Goal: Find specific page/section: Find specific page/section

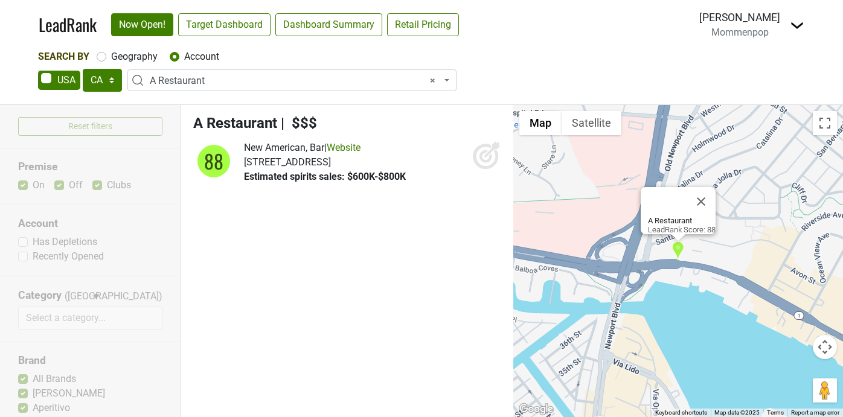
select select "CA"
select select "59305"
select select
click at [794, 28] on img at bounding box center [797, 25] width 14 height 14
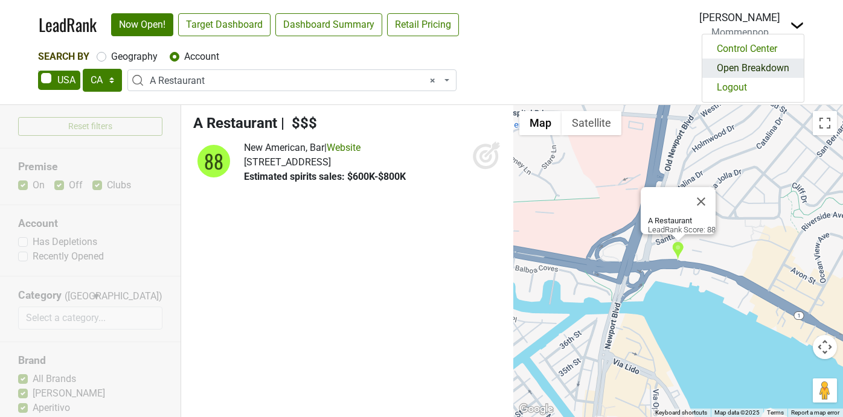
click at [754, 65] on link "Open Breakdown" at bounding box center [752, 68] width 101 height 19
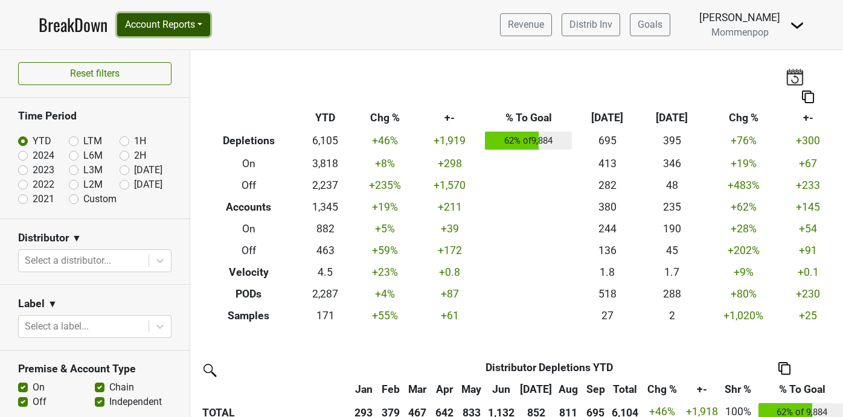
click at [210, 27] on button "Account Reports" at bounding box center [163, 24] width 93 height 23
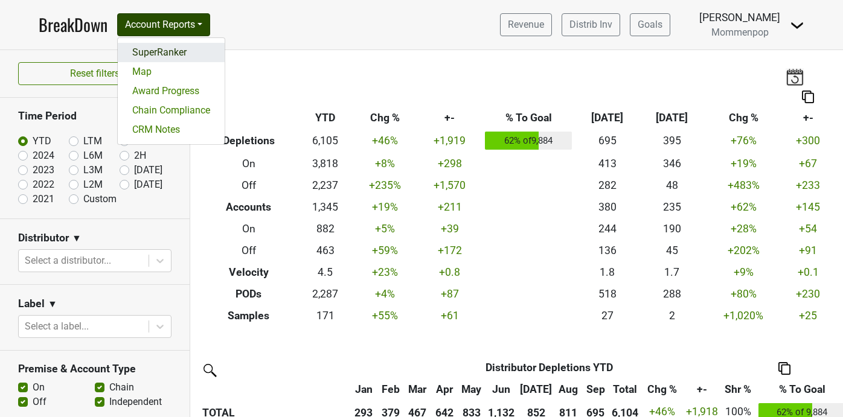
click at [187, 51] on link "SuperRanker" at bounding box center [171, 52] width 107 height 19
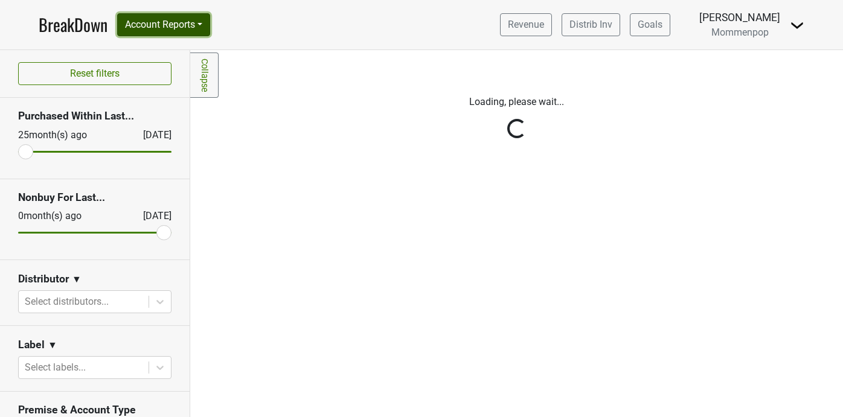
click at [202, 22] on button "Account Reports" at bounding box center [163, 24] width 93 height 23
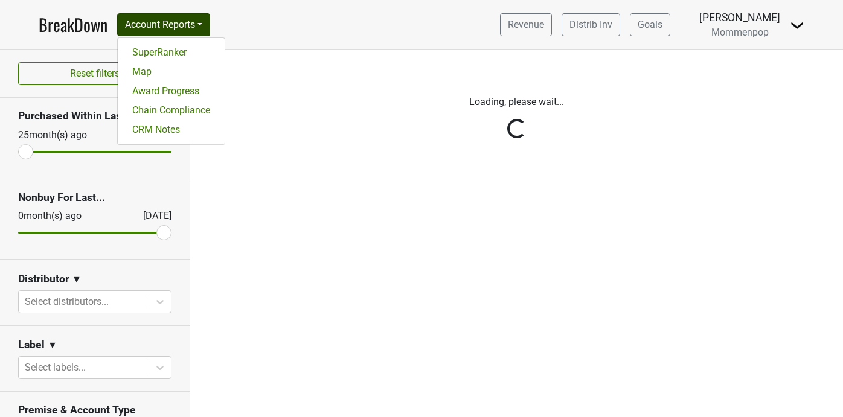
click at [297, 33] on nav "BreakDown Account Reports SuperRanker Map Award Progress Chain Compliance CRM N…" at bounding box center [421, 25] width 785 height 50
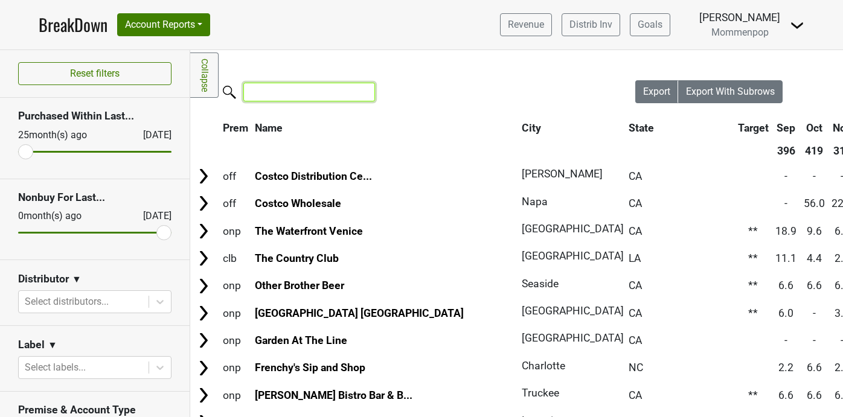
click at [296, 91] on input "search" at bounding box center [309, 92] width 132 height 19
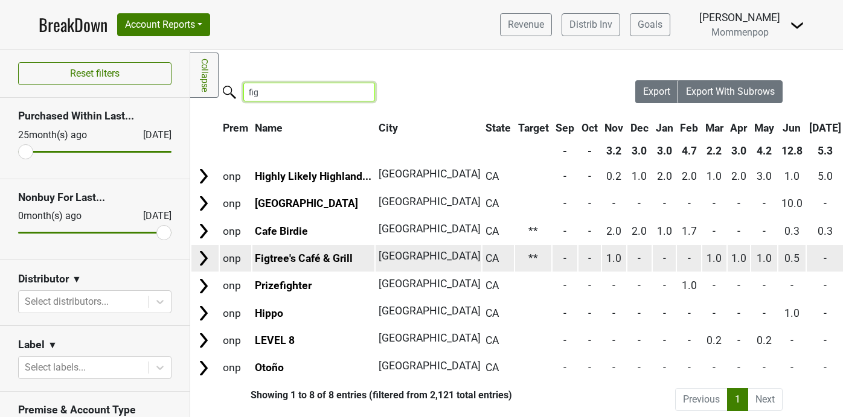
scroll to position [4, 0]
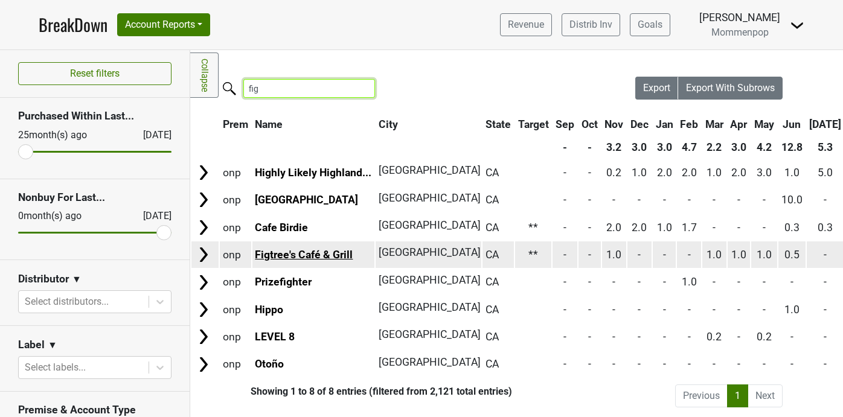
type input "fig"
click at [307, 252] on link "Figtree's Café & Grill" at bounding box center [304, 255] width 98 height 12
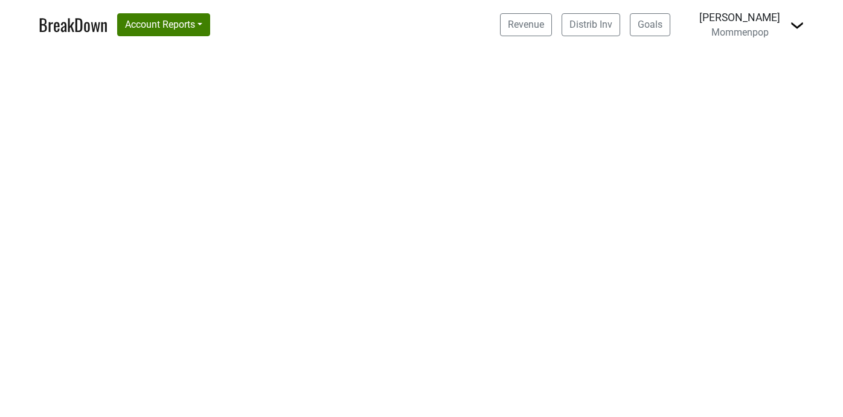
select select "CA"
